Goal: Task Accomplishment & Management: Manage account settings

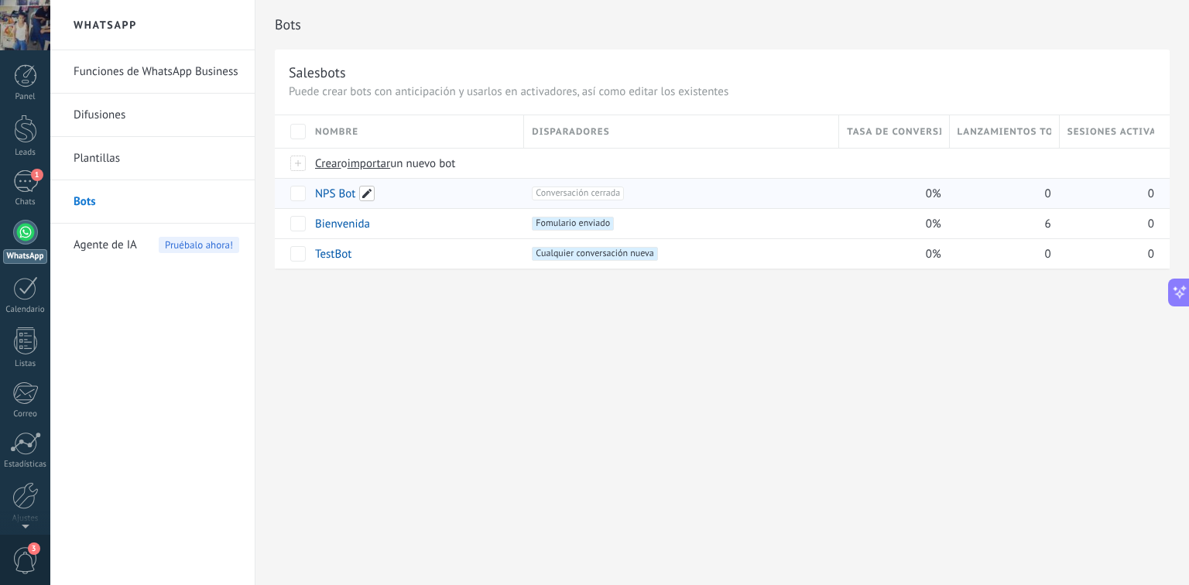
drag, startPoint x: 427, startPoint y: 189, endPoint x: 367, endPoint y: 192, distance: 60.5
click at [367, 192] on span at bounding box center [366, 193] width 15 height 15
click at [412, 229] on span "Cancelar" at bounding box center [415, 228] width 39 height 14
click at [486, 352] on div "Bots Salesbots Puede crear bots con anticipación y usarlos en activadores, así …" at bounding box center [723, 292] width 934 height 585
click at [22, 191] on div "1" at bounding box center [25, 181] width 25 height 22
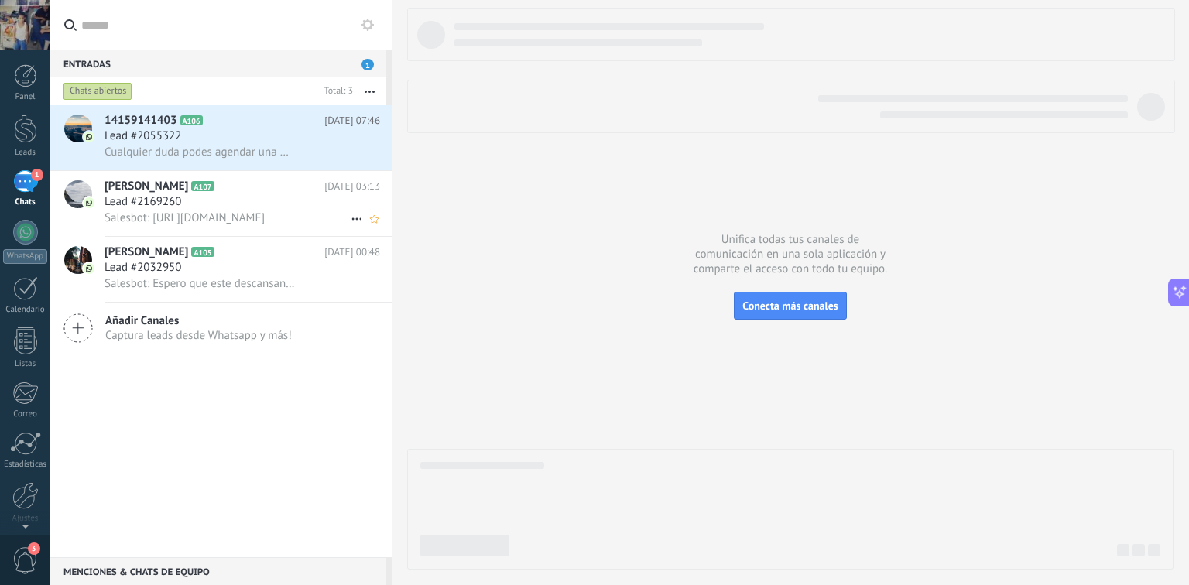
click at [249, 201] on div "Lead #2169260" at bounding box center [243, 201] width 276 height 15
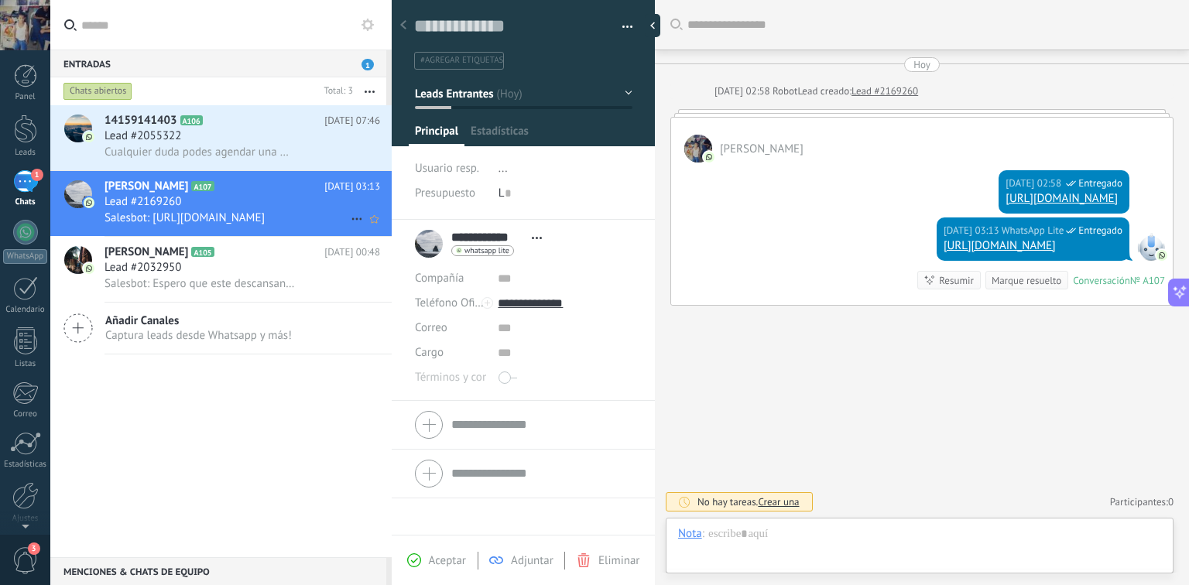
scroll to position [22, 0]
drag, startPoint x: 249, startPoint y: 201, endPoint x: 263, endPoint y: 188, distance: 19.2
click at [263, 188] on h2 "[PERSON_NAME] A107" at bounding box center [215, 186] width 220 height 15
click at [348, 220] on icon at bounding box center [357, 219] width 19 height 19
click at [284, 208] on div at bounding box center [594, 292] width 1189 height 585
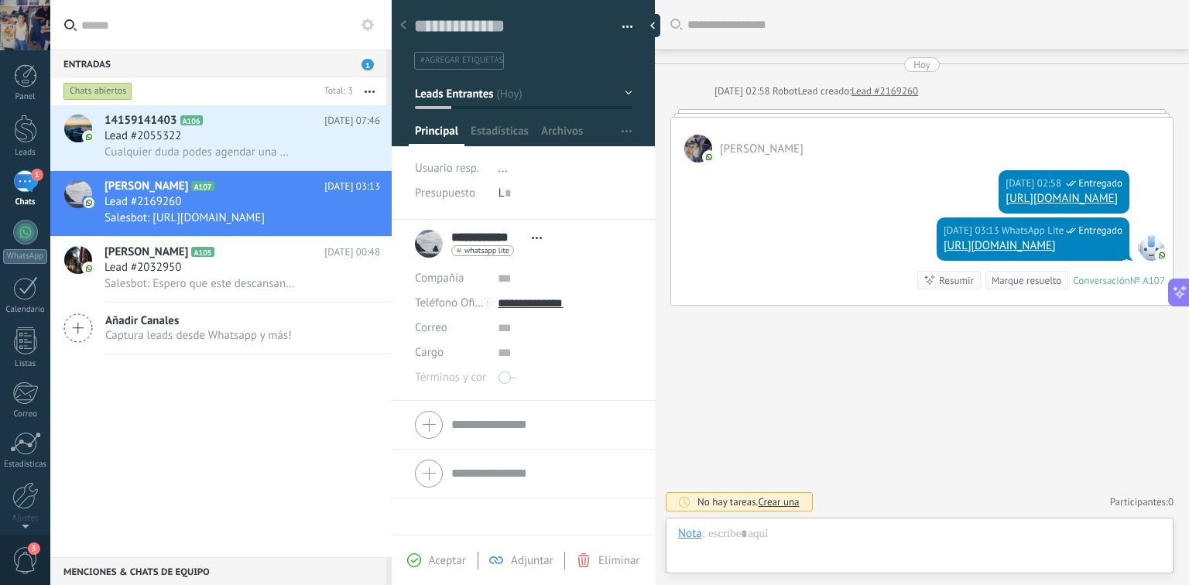
click at [616, 34] on button "button" at bounding box center [622, 26] width 22 height 23
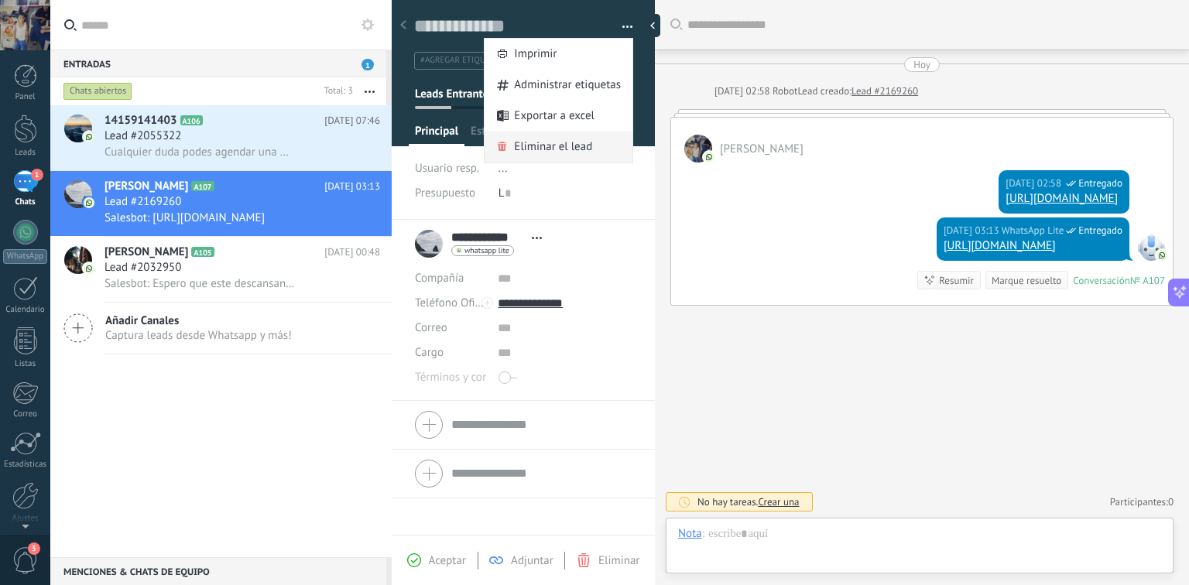
click at [556, 149] on span "Eliminar el lead" at bounding box center [553, 147] width 78 height 31
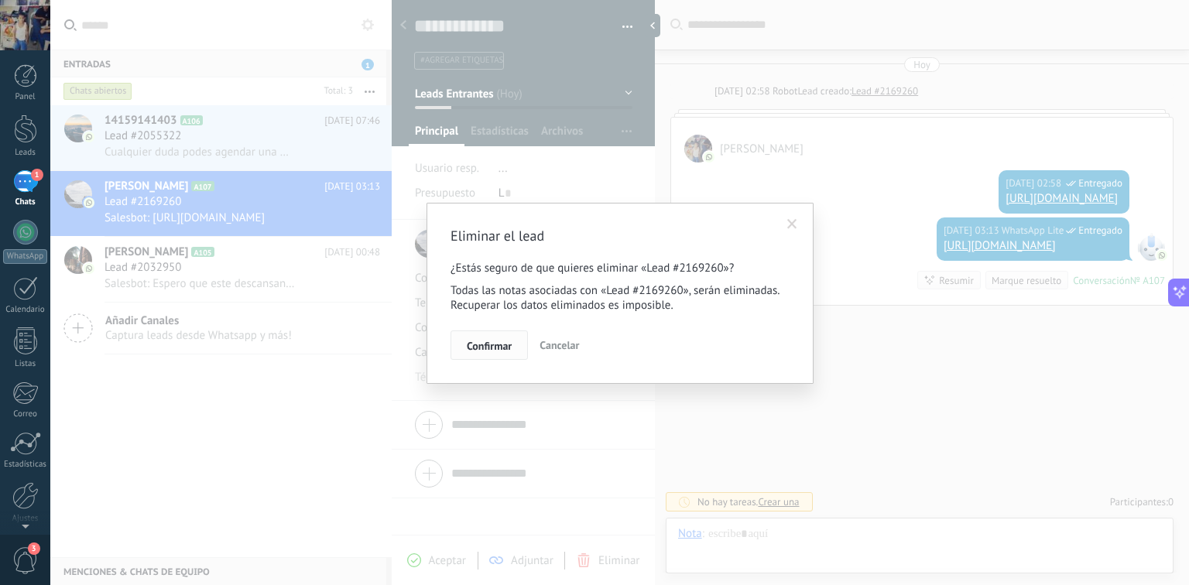
click at [483, 341] on span "Confirmar" at bounding box center [489, 346] width 45 height 11
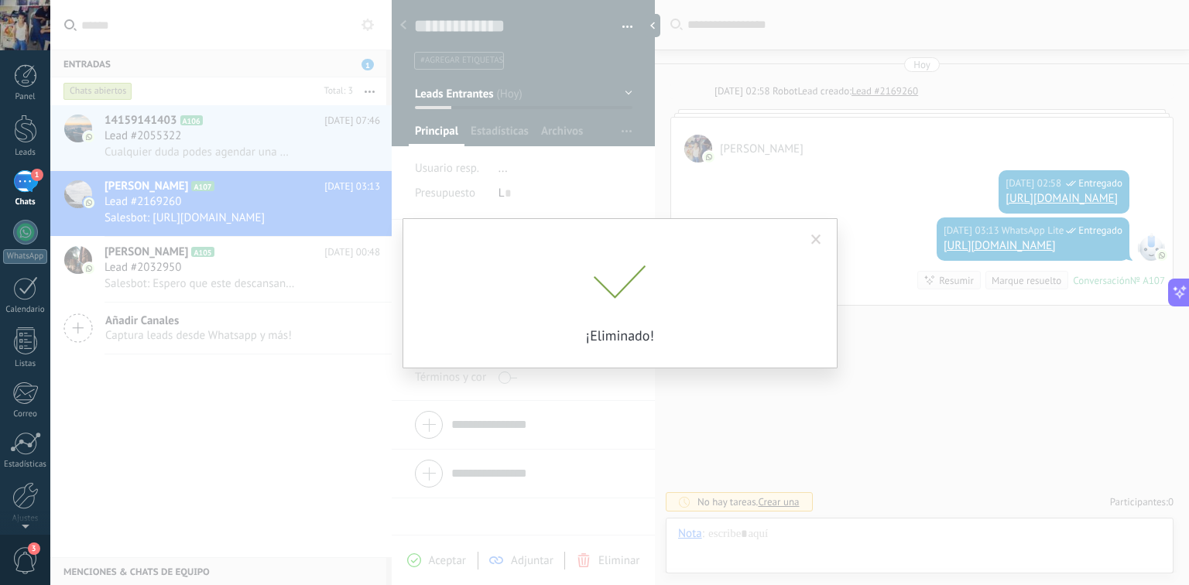
scroll to position [15, 0]
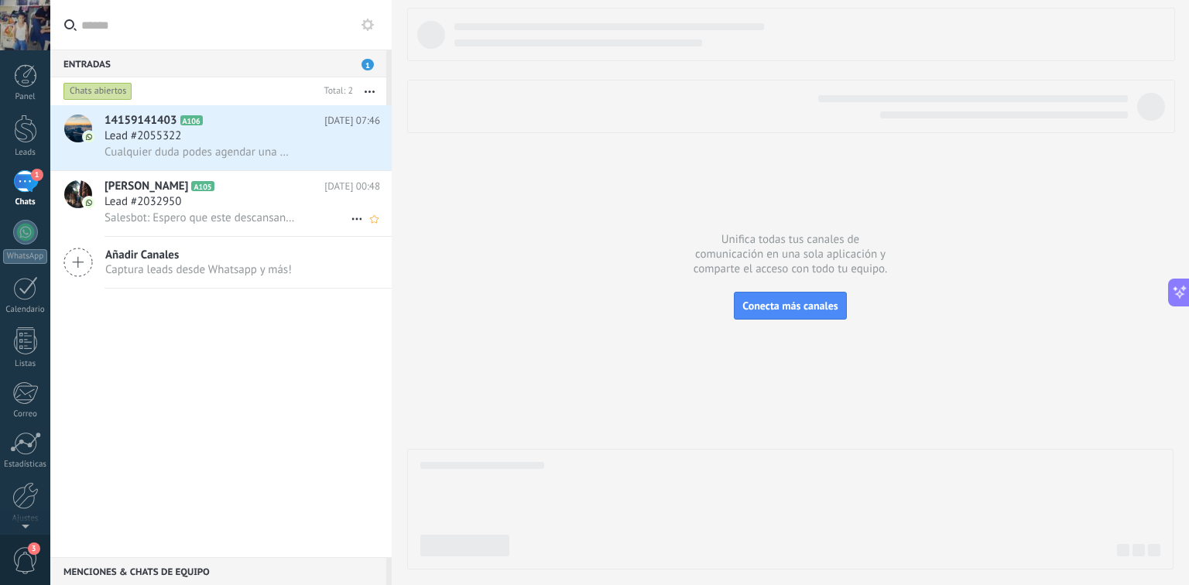
click at [275, 209] on div "Lead #2032950" at bounding box center [243, 201] width 276 height 15
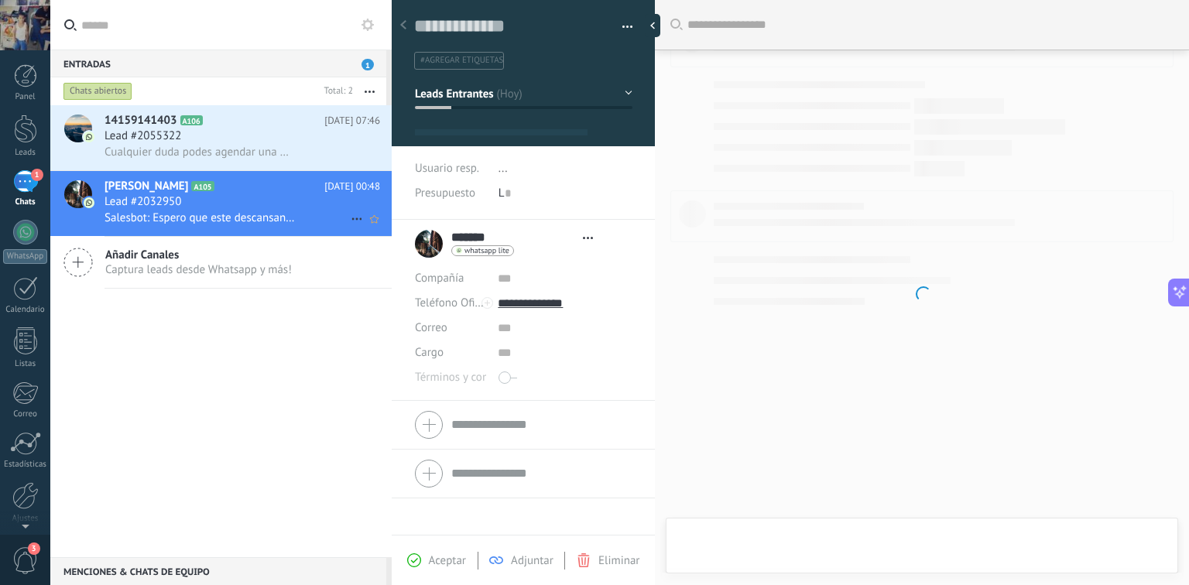
click at [348, 224] on icon at bounding box center [357, 219] width 19 height 19
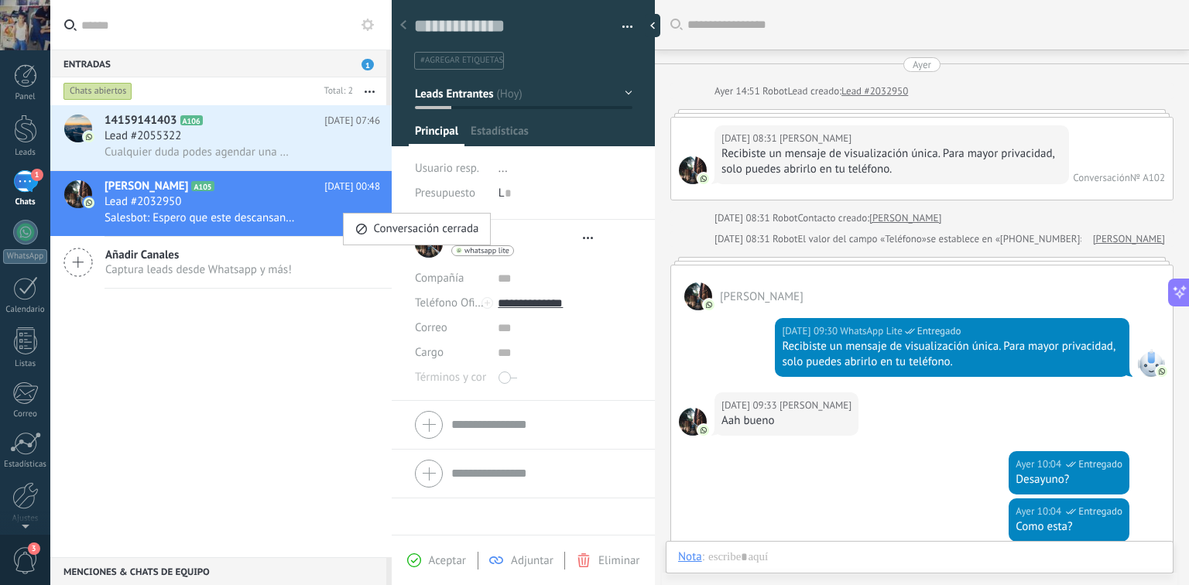
type textarea "**********"
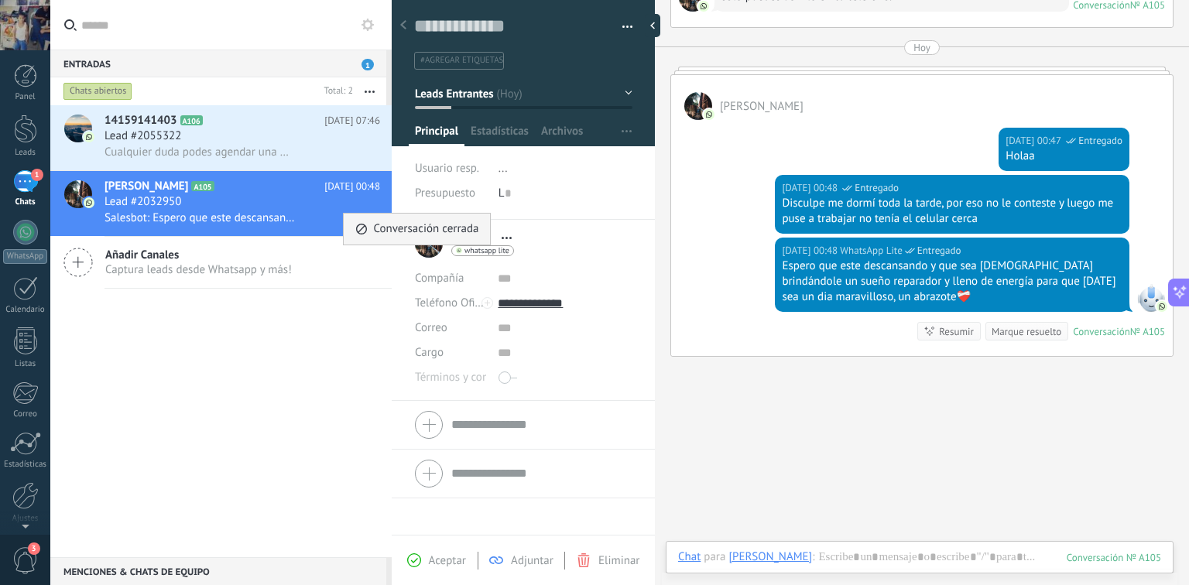
scroll to position [22, 0]
click at [616, 30] on div at bounding box center [594, 292] width 1189 height 585
click at [617, 26] on button "button" at bounding box center [622, 26] width 22 height 23
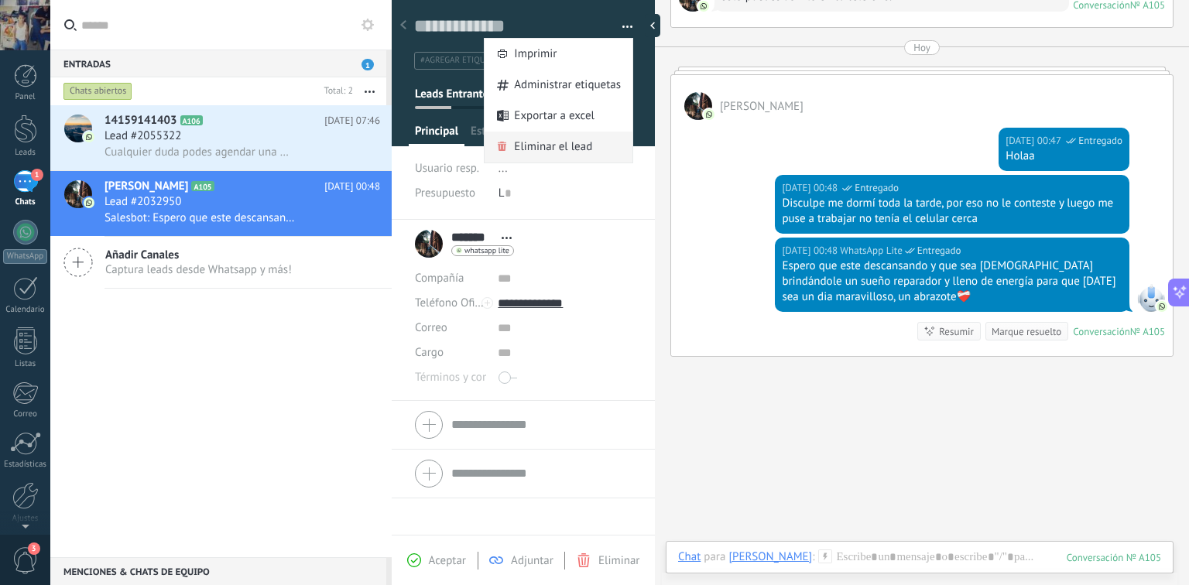
click at [527, 149] on span "Eliminar el lead" at bounding box center [553, 147] width 78 height 31
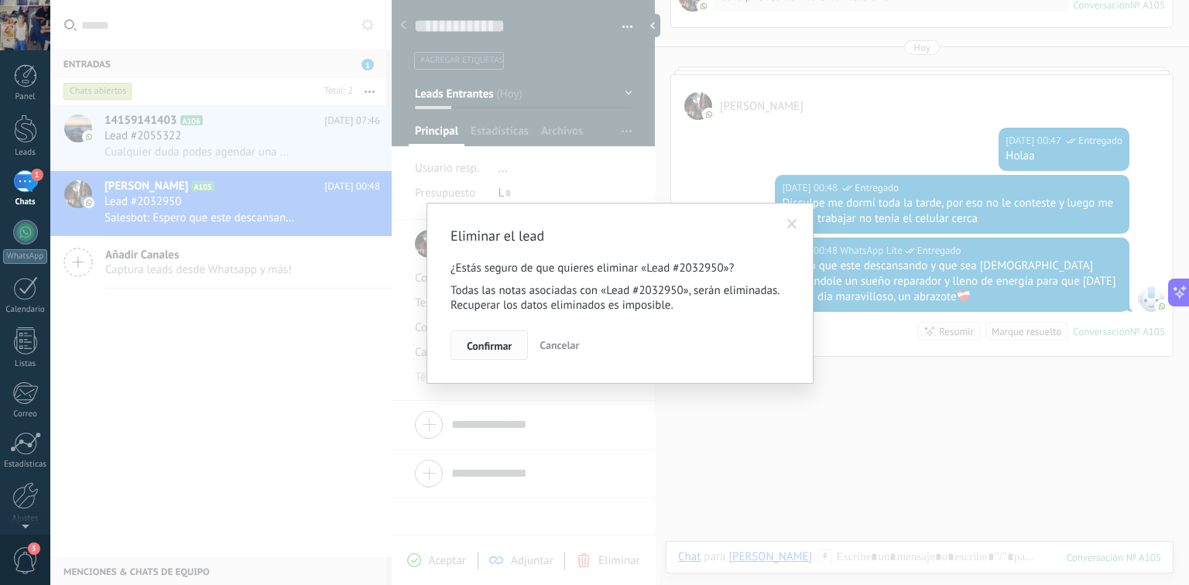
click at [485, 349] on span "Confirmar" at bounding box center [489, 346] width 45 height 11
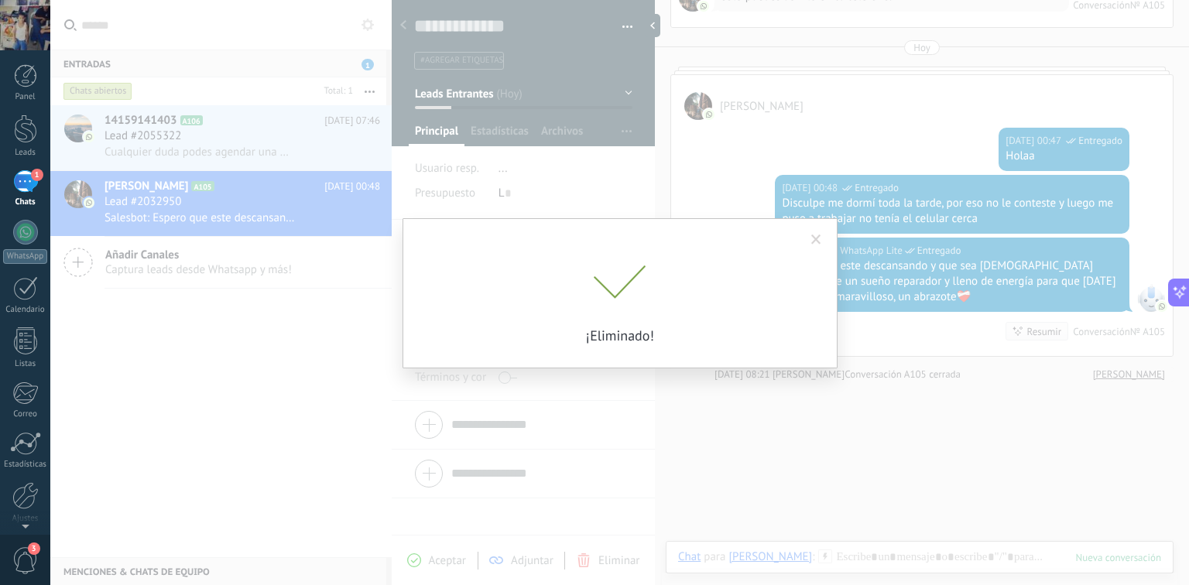
scroll to position [1728, 0]
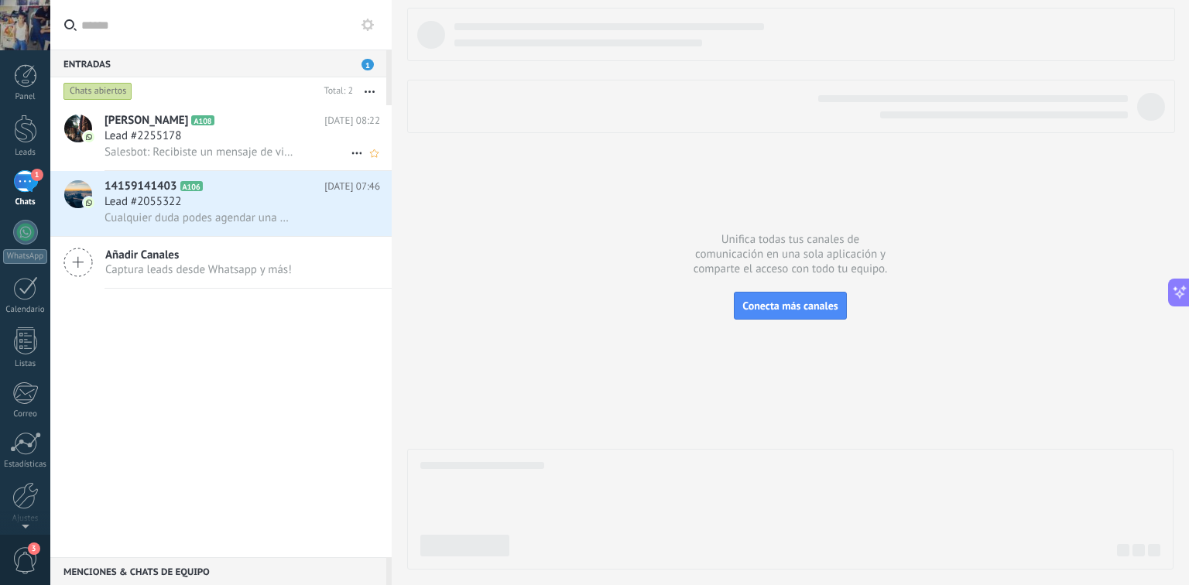
click at [348, 159] on icon at bounding box center [357, 153] width 19 height 19
click at [294, 130] on div at bounding box center [594, 292] width 1189 height 585
click at [310, 136] on div "Lead #2255178" at bounding box center [243, 136] width 276 height 15
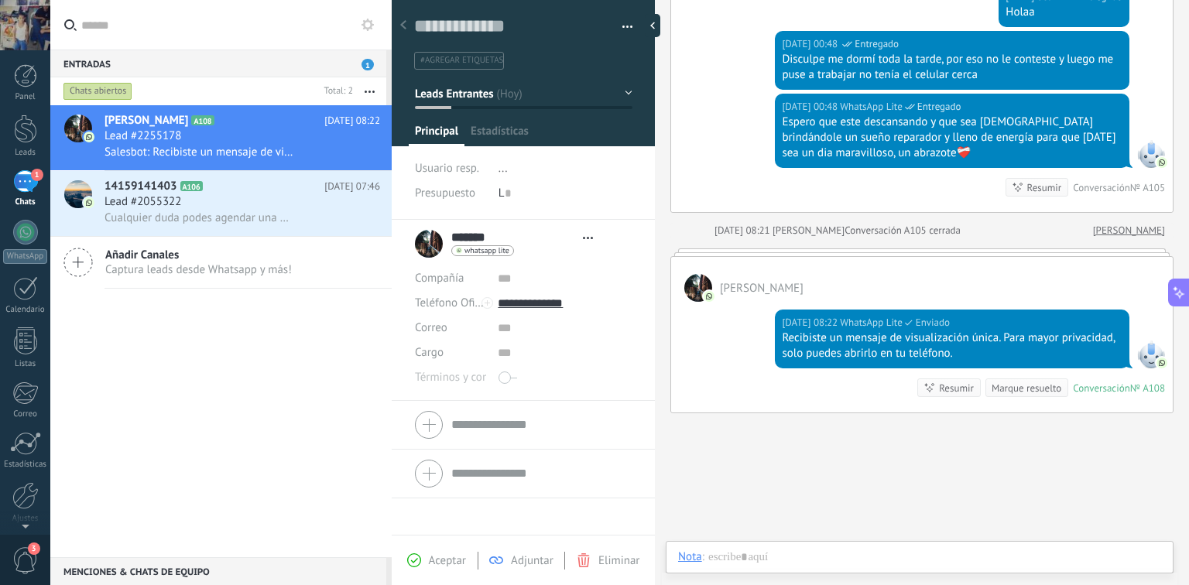
scroll to position [2142, 0]
click at [619, 34] on button "button" at bounding box center [622, 26] width 22 height 23
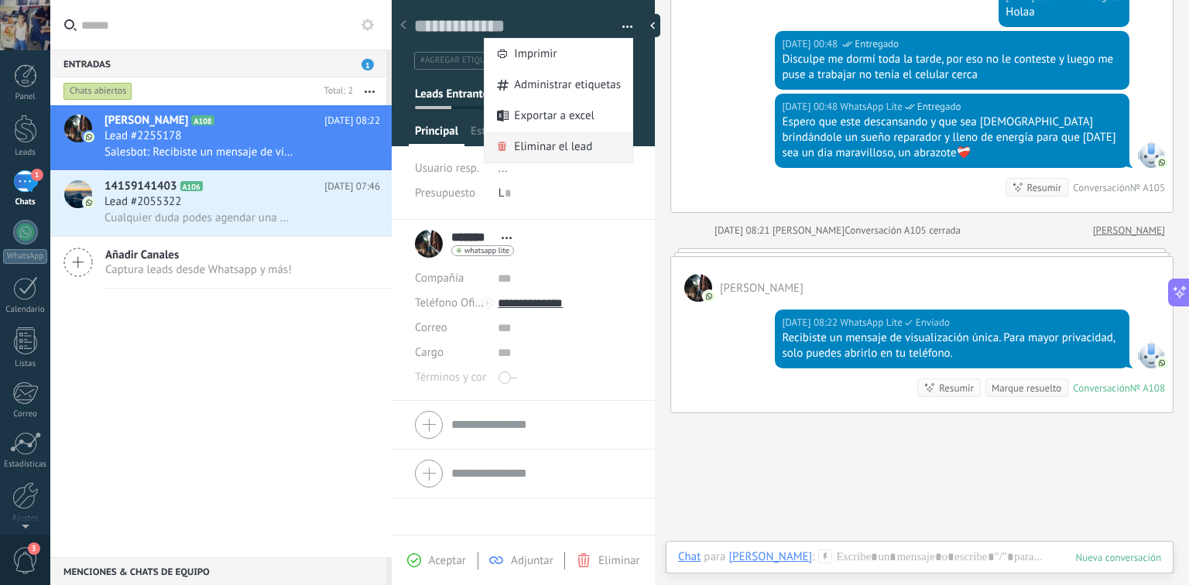
click at [555, 146] on span "Eliminar el lead" at bounding box center [553, 147] width 78 height 31
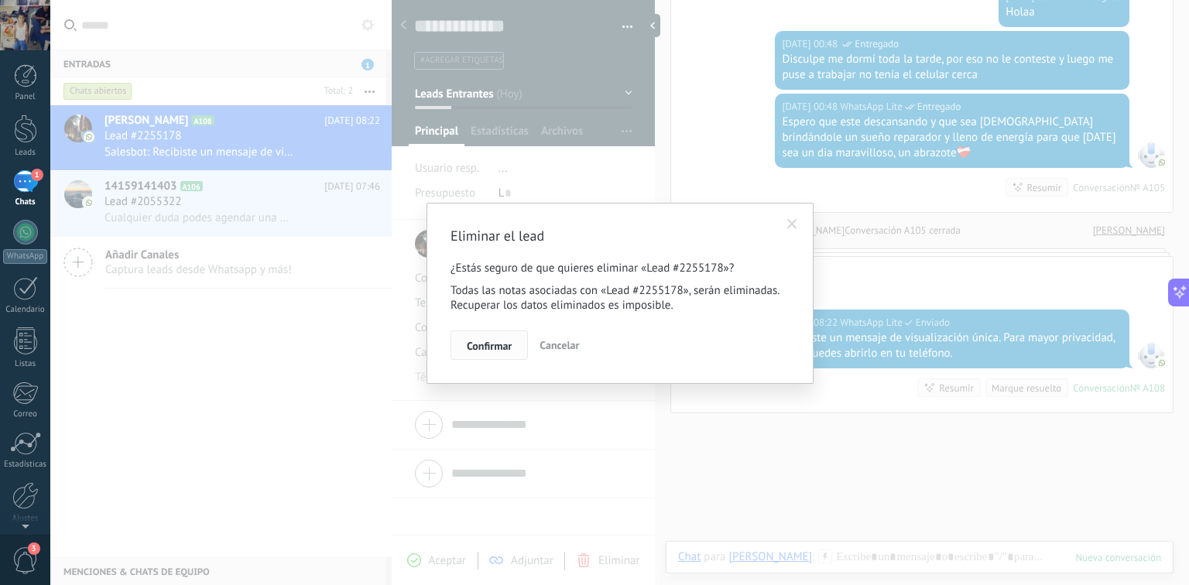
click at [493, 341] on span "Confirmar" at bounding box center [489, 346] width 45 height 11
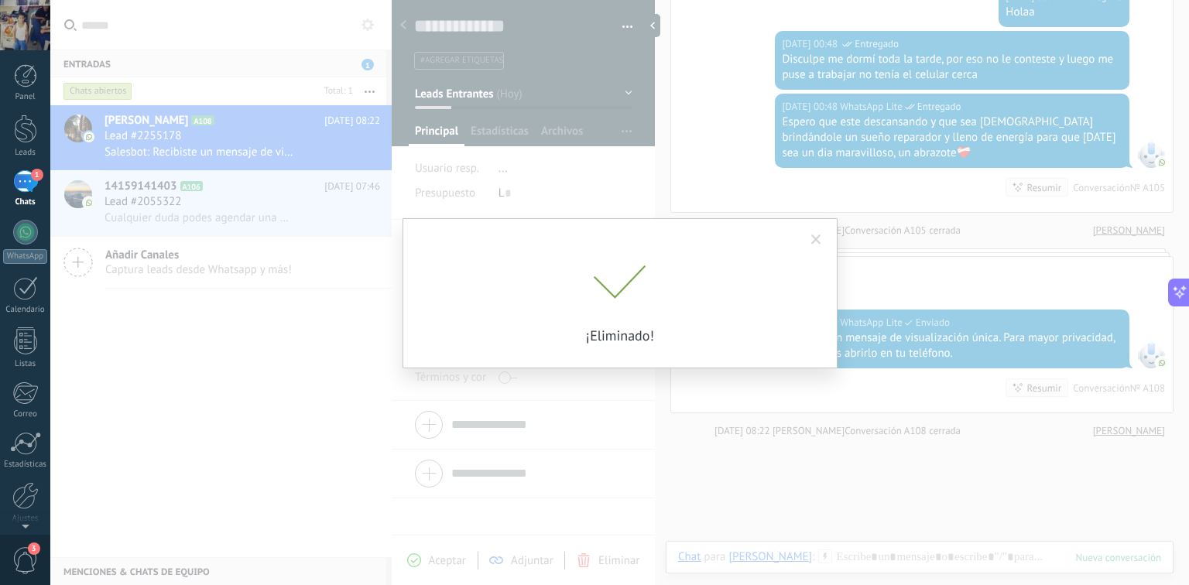
scroll to position [1871, 0]
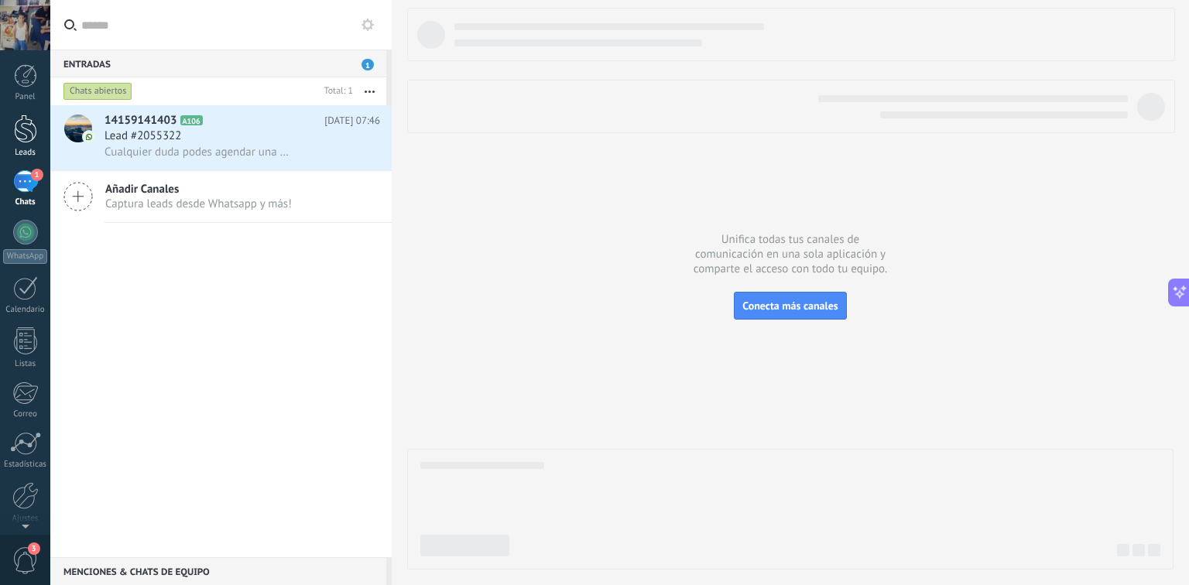
click at [22, 133] on div at bounding box center [25, 129] width 23 height 29
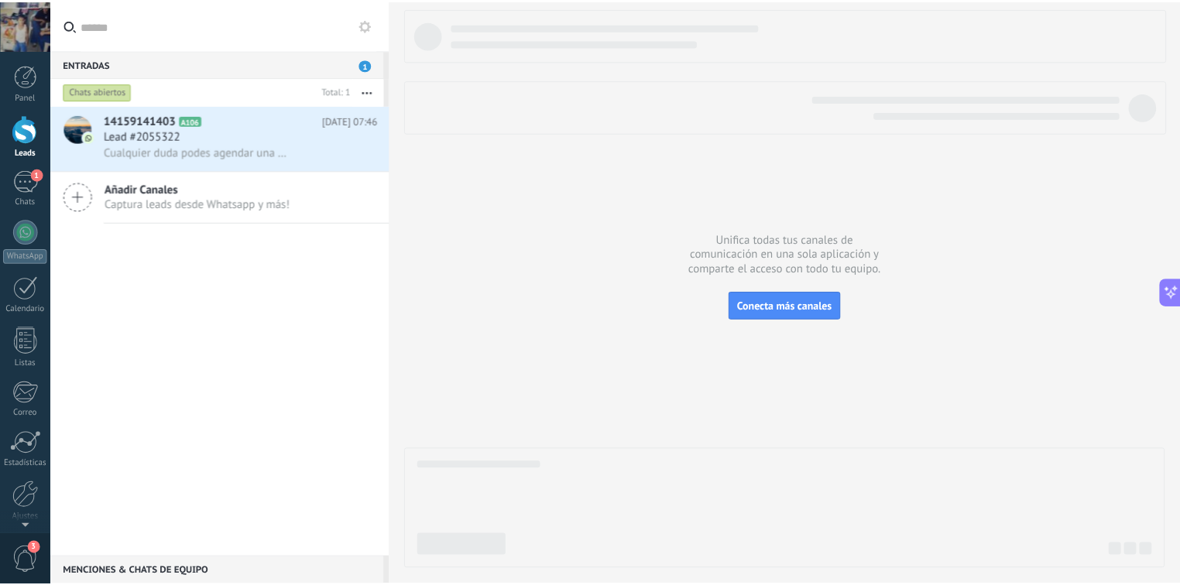
scroll to position [2106, 0]
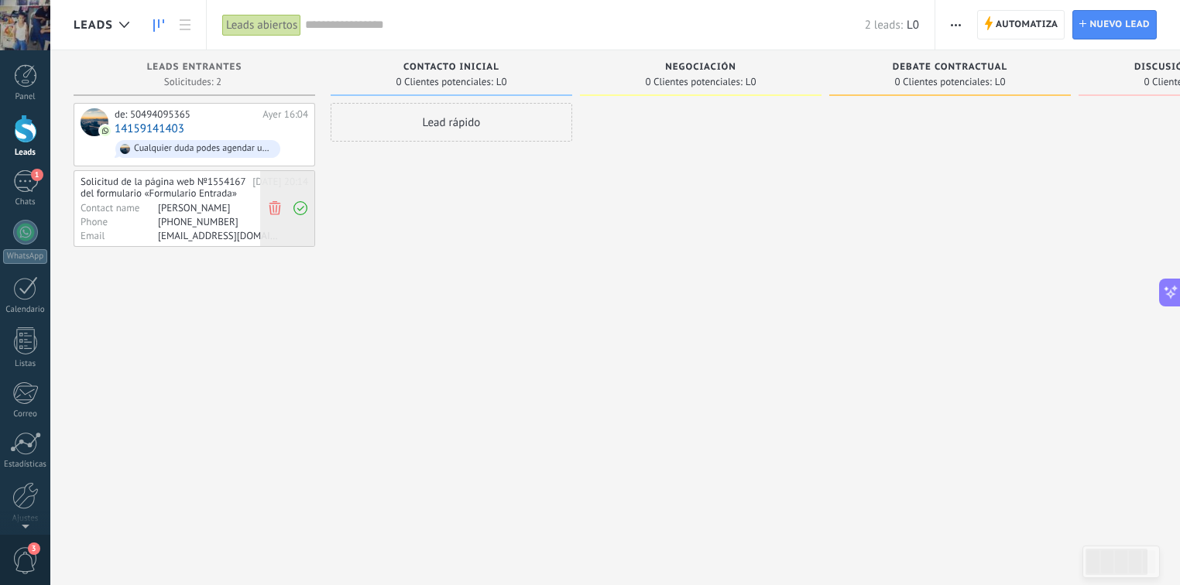
click at [273, 208] on use at bounding box center [275, 208] width 12 height 14
